Goal: Transaction & Acquisition: Purchase product/service

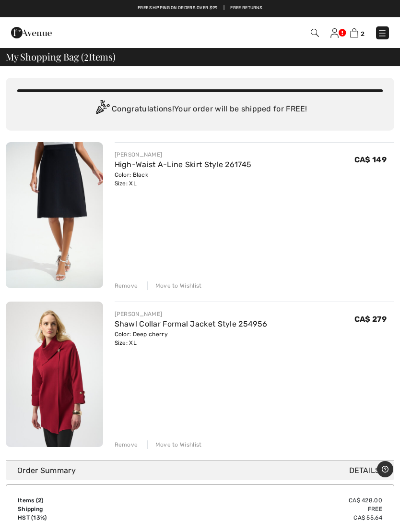
click at [355, 42] on div "2 Checkout" at bounding box center [282, 33] width 229 height 20
click at [359, 34] on img at bounding box center [354, 32] width 8 height 9
click at [338, 35] on img at bounding box center [335, 33] width 8 height 10
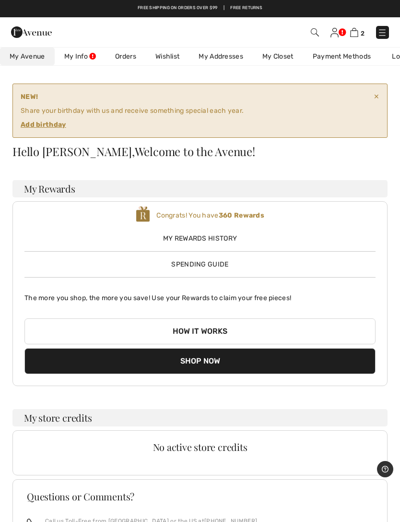
click at [170, 58] on link "Wishlist" at bounding box center [167, 57] width 43 height 18
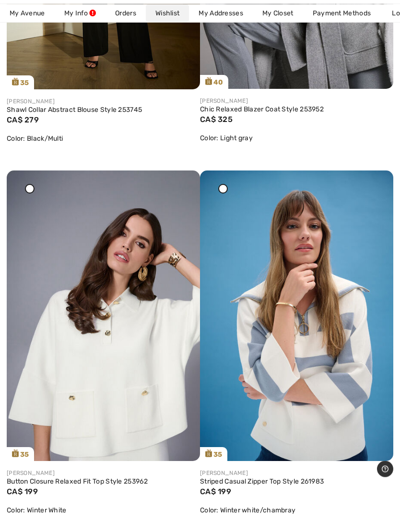
scroll to position [433, 0]
click at [322, 405] on img at bounding box center [296, 315] width 193 height 290
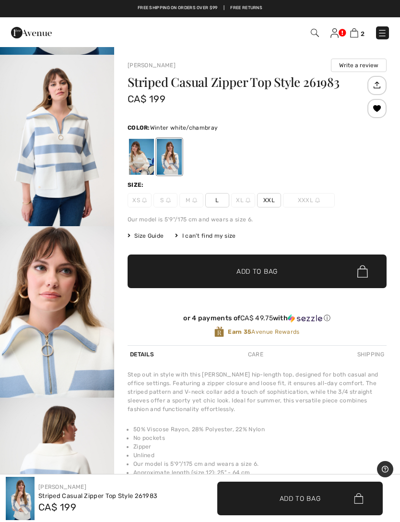
scroll to position [163, 0]
click at [64, 174] on img "2 / 6" at bounding box center [57, 140] width 114 height 171
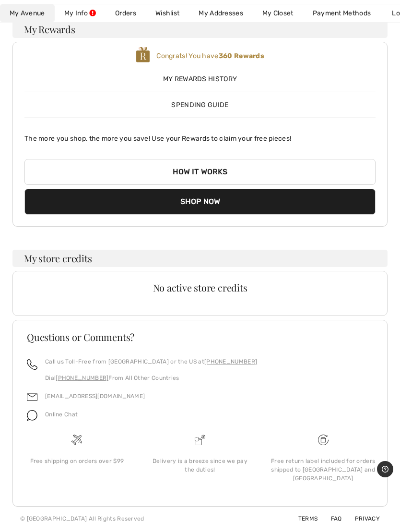
click at [173, 17] on link "Wishlist" at bounding box center [167, 13] width 43 height 18
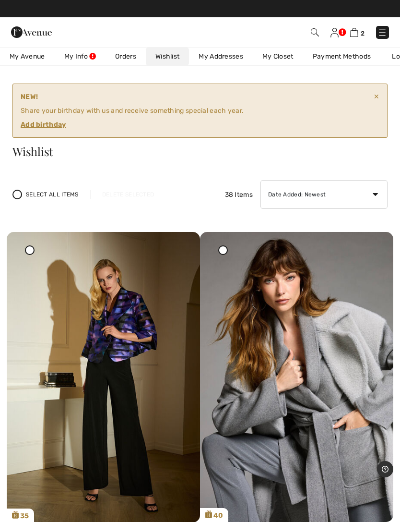
click at [65, 362] on img at bounding box center [103, 377] width 193 height 290
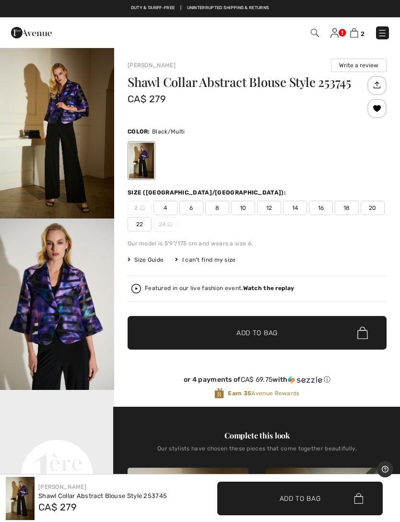
click at [354, 33] on img at bounding box center [354, 32] width 8 height 9
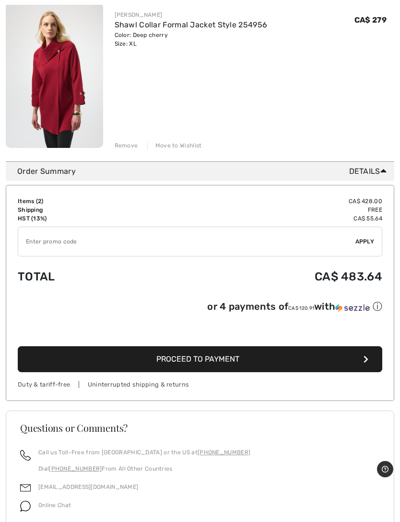
scroll to position [314, 0]
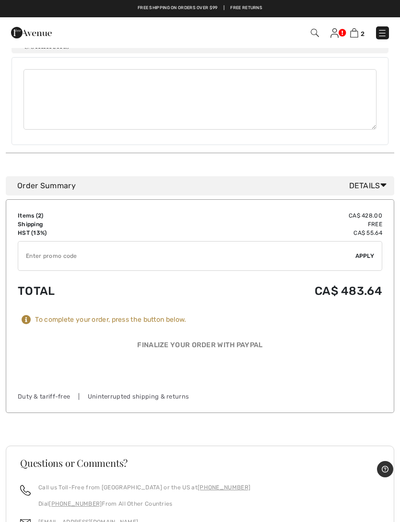
scroll to position [599, 0]
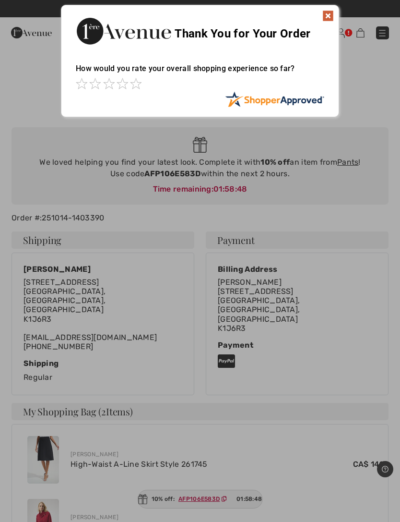
click at [327, 14] on img at bounding box center [329, 16] width 12 height 12
